Goal: Task Accomplishment & Management: Use online tool/utility

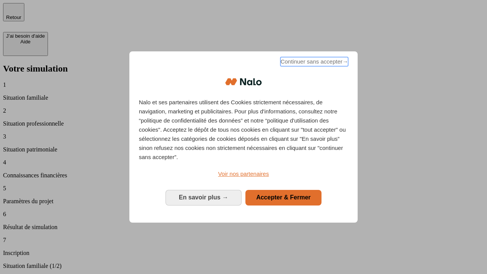
click at [314, 63] on span "Continuer sans accepter →" at bounding box center [314, 61] width 68 height 9
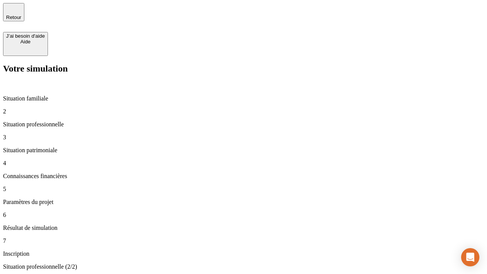
type input "70 000"
type input "1 000"
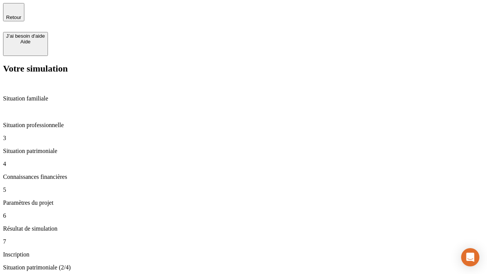
type input "800"
type input "6"
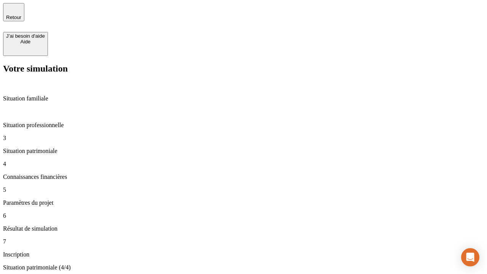
type input "400"
type input "3"
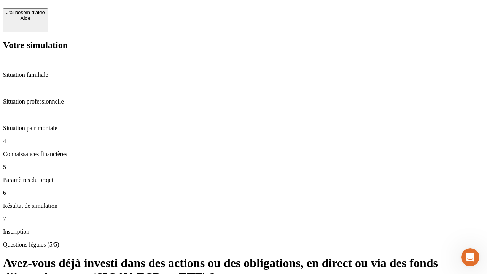
scroll to position [18, 0]
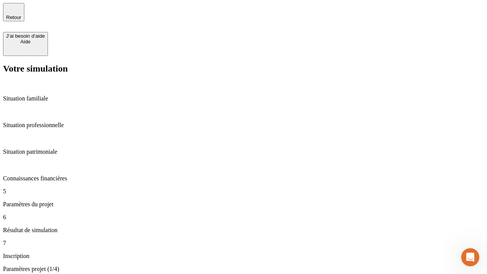
type input "35"
type input "500"
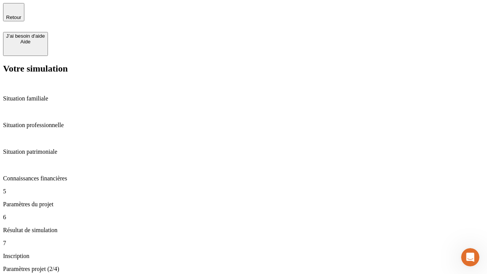
type input "640"
